Goal: Entertainment & Leisure: Consume media (video, audio)

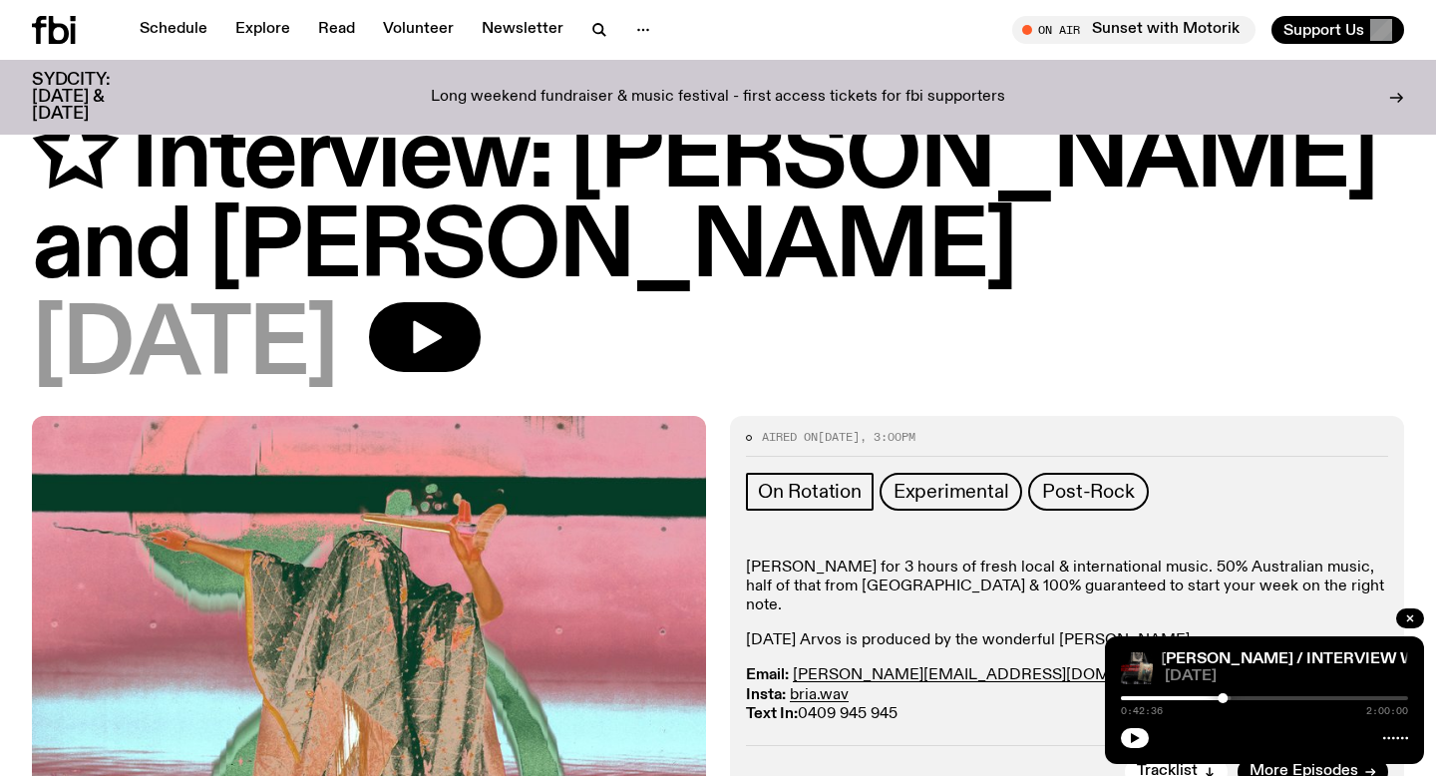
scroll to position [156, 0]
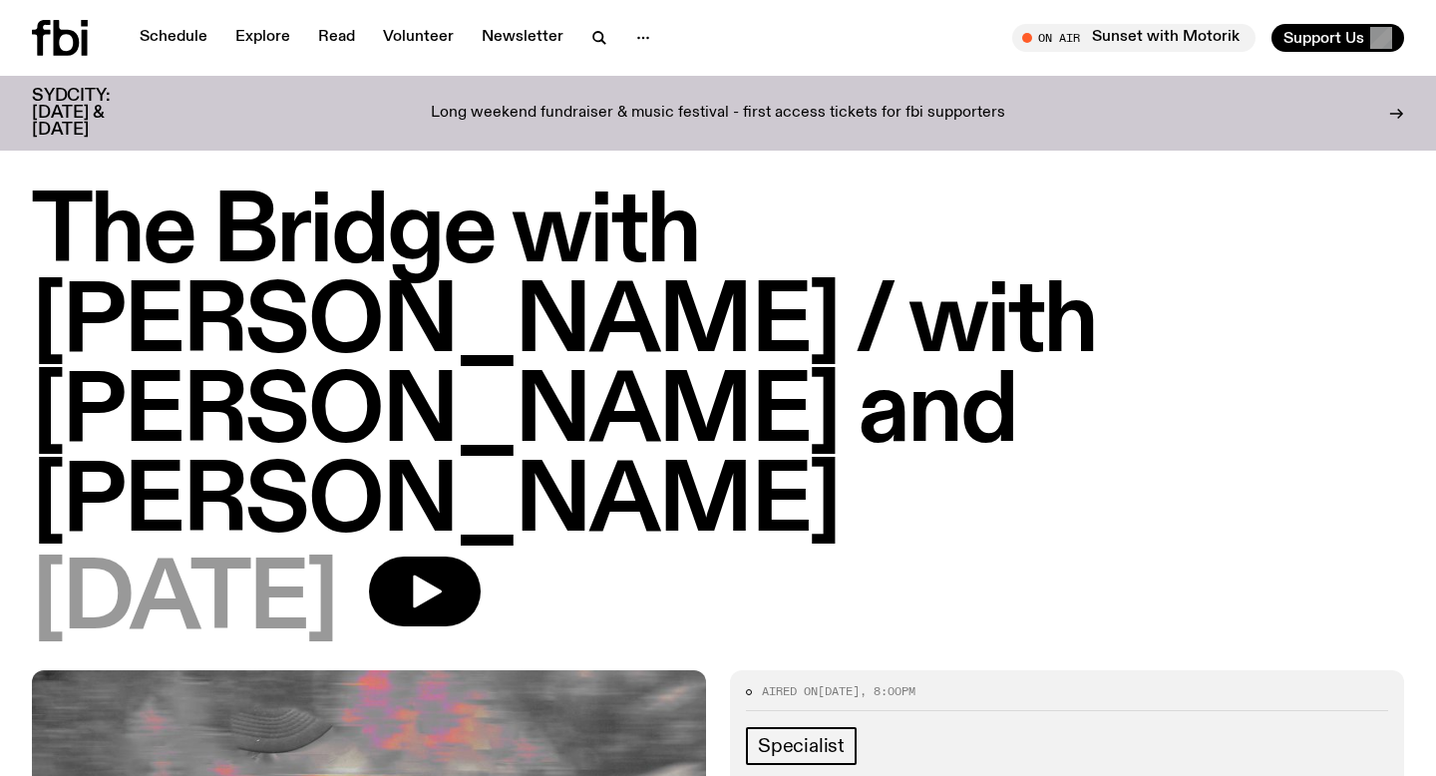
drag, startPoint x: 988, startPoint y: 414, endPoint x: 951, endPoint y: 343, distance: 79.8
click at [951, 343] on h1 "The Bridge with [PERSON_NAME] / with [PERSON_NAME] and [PERSON_NAME]" at bounding box center [718, 368] width 1372 height 359
drag, startPoint x: 951, startPoint y: 332, endPoint x: 1020, endPoint y: 395, distance: 93.2
click at [1020, 395] on h1 "The Bridge with [PERSON_NAME] / with [PERSON_NAME] and [PERSON_NAME]" at bounding box center [718, 368] width 1372 height 359
